Goal: Transaction & Acquisition: Subscribe to service/newsletter

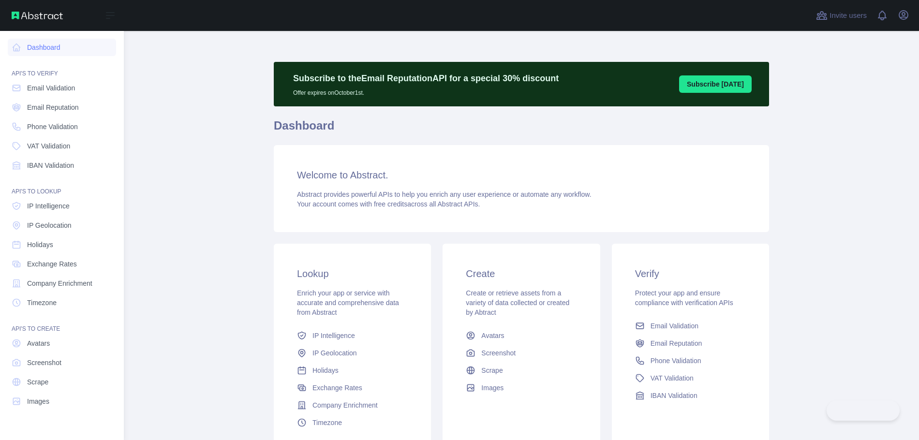
click at [11, 217] on link "IP Geolocation" at bounding box center [62, 225] width 108 height 17
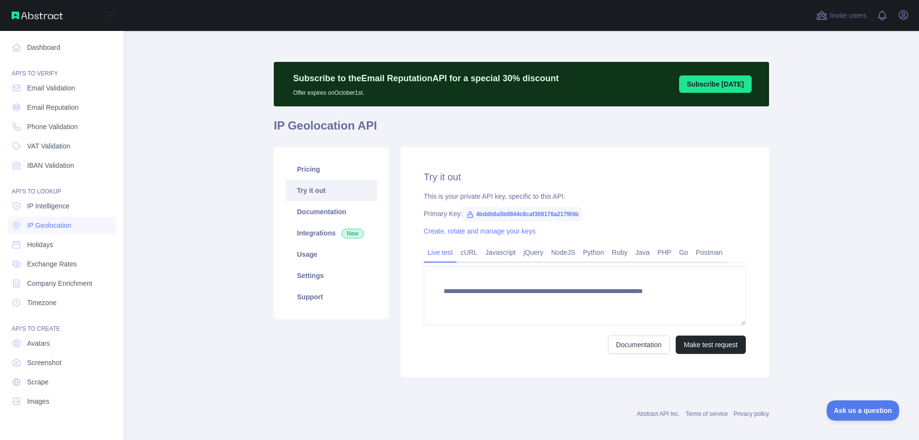
type textarea "**********"
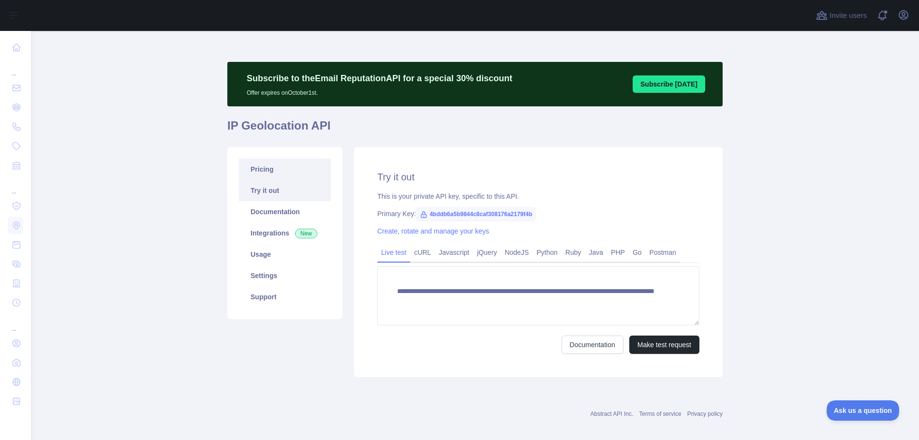
click at [271, 169] on link "Pricing" at bounding box center [285, 169] width 92 height 21
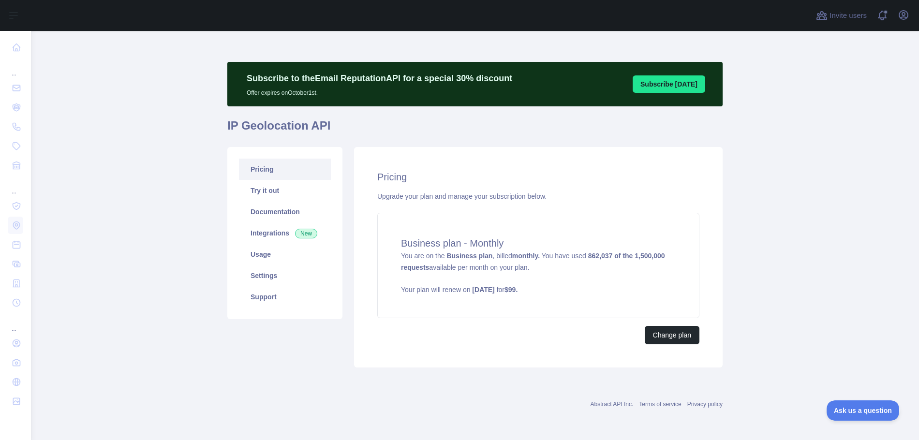
click at [147, 192] on main "Subscribe to the Email Reputation API for a special 30 % discount Offer expires…" at bounding box center [475, 235] width 888 height 409
click at [684, 336] on button "Change plan" at bounding box center [672, 335] width 55 height 18
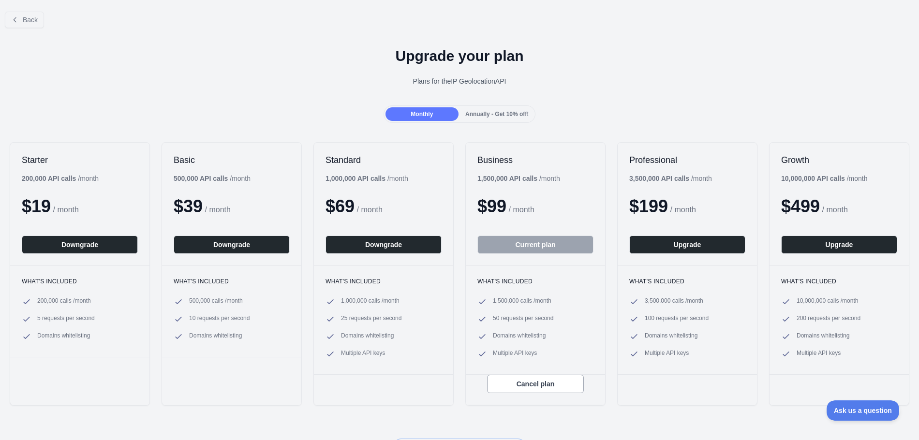
drag, startPoint x: 764, startPoint y: 40, endPoint x: 798, endPoint y: 3, distance: 50.3
click at [772, 32] on div "Back Upgrade your plan Plans for the IP Geolocation API Monthly Annually - Get …" at bounding box center [459, 230] width 919 height 452
